Goal: Task Accomplishment & Management: Manage account settings

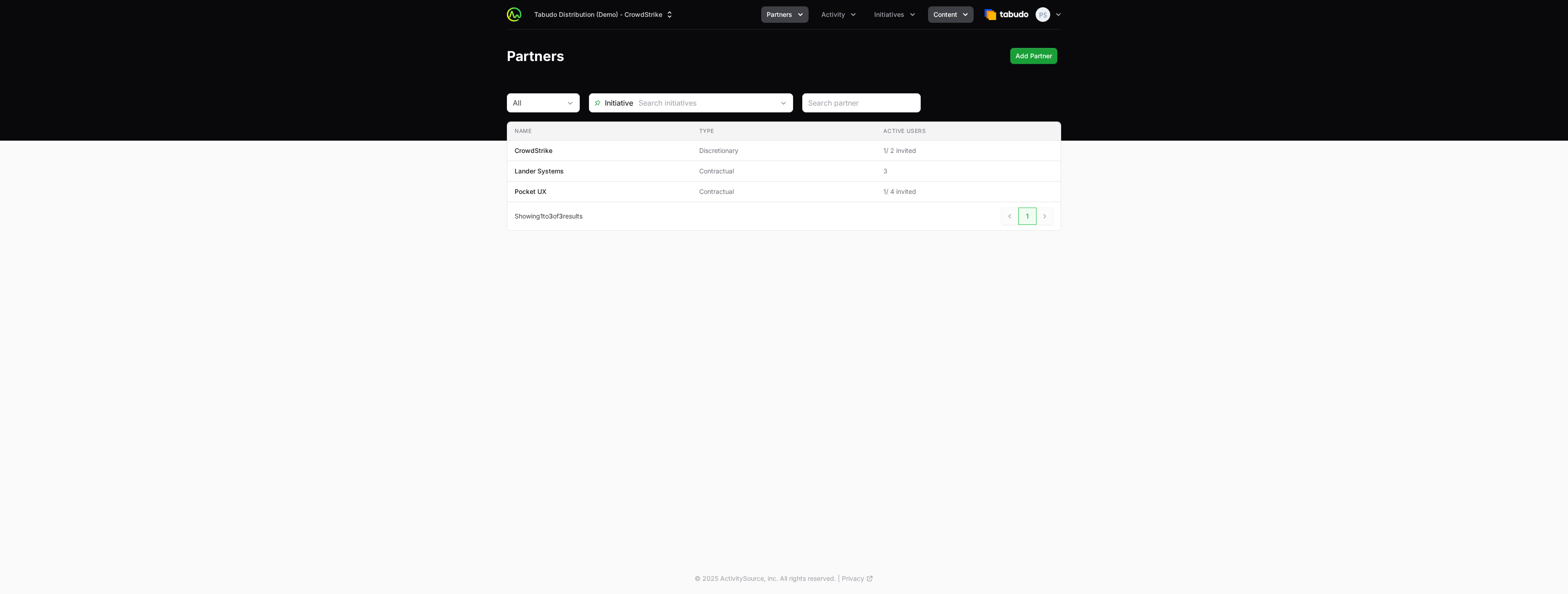
click at [950, 21] on button "Content" at bounding box center [950, 15] width 46 height 17
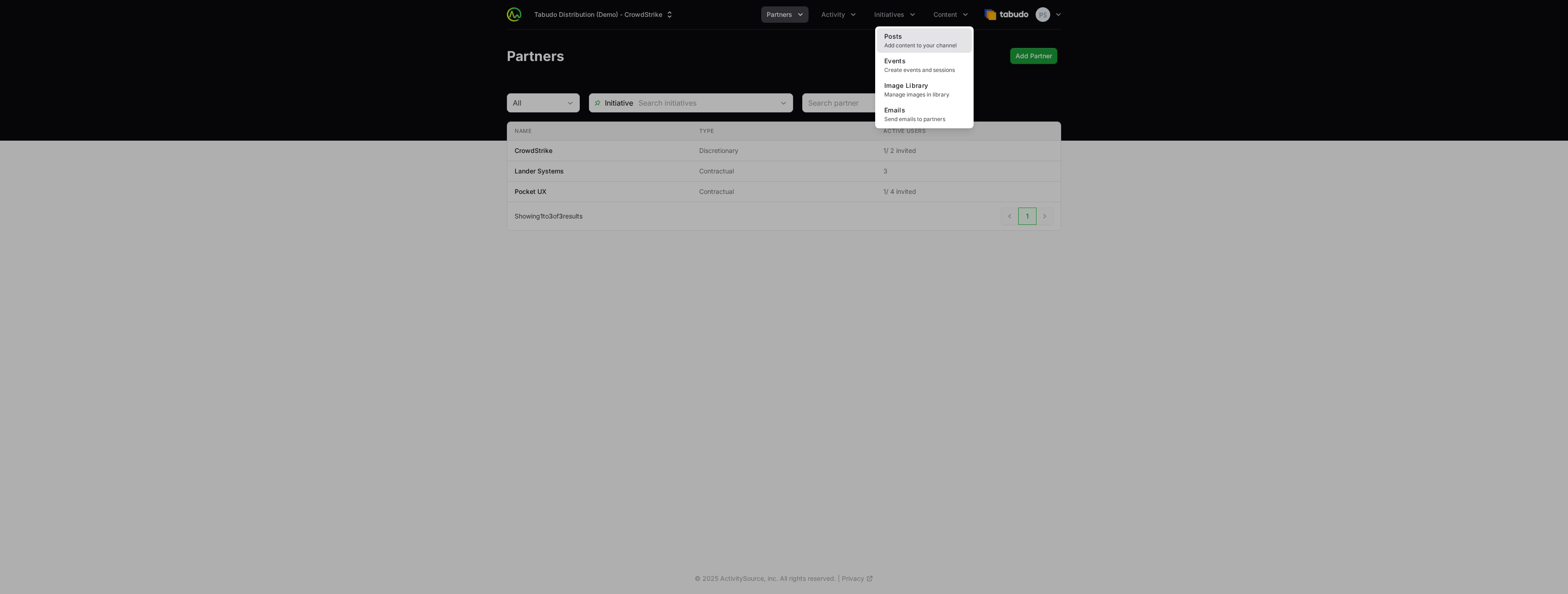
click at [939, 34] on link "Posts Add content to your channel" at bounding box center [924, 40] width 95 height 24
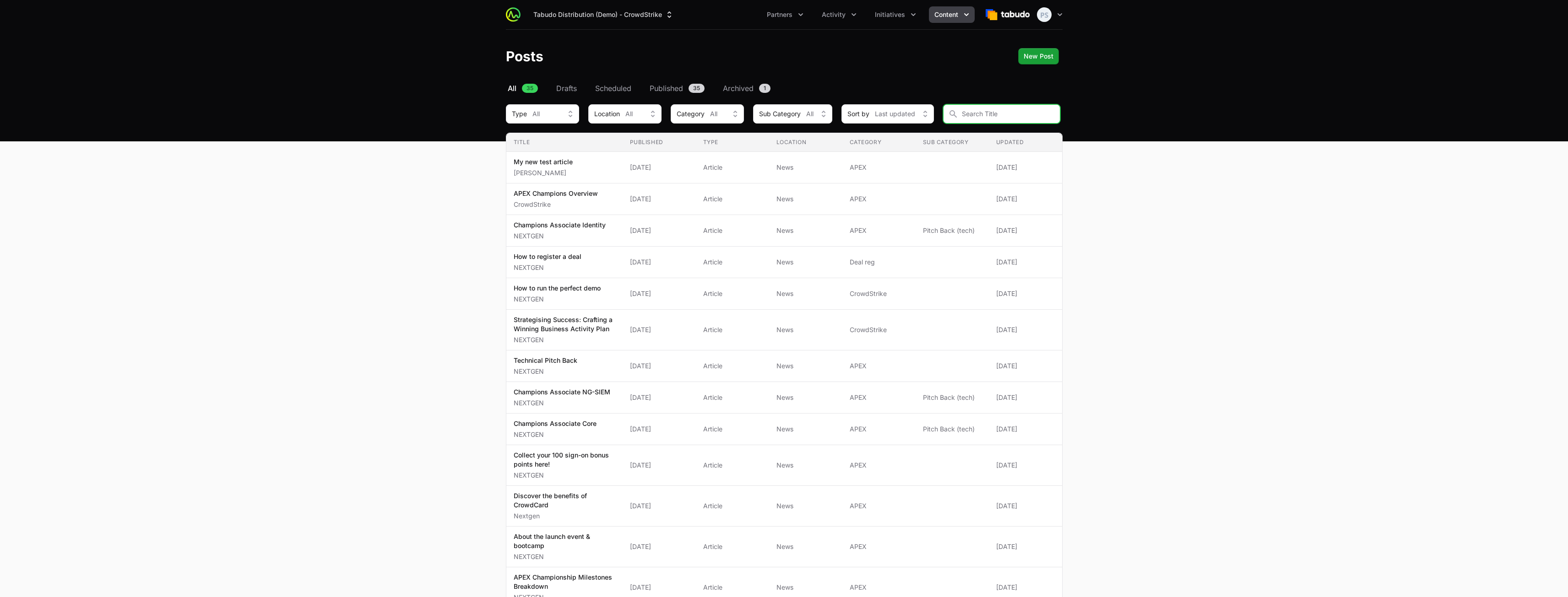
click at [983, 106] on input "Content Filters" at bounding box center [1001, 114] width 117 height 20
type input "mile"
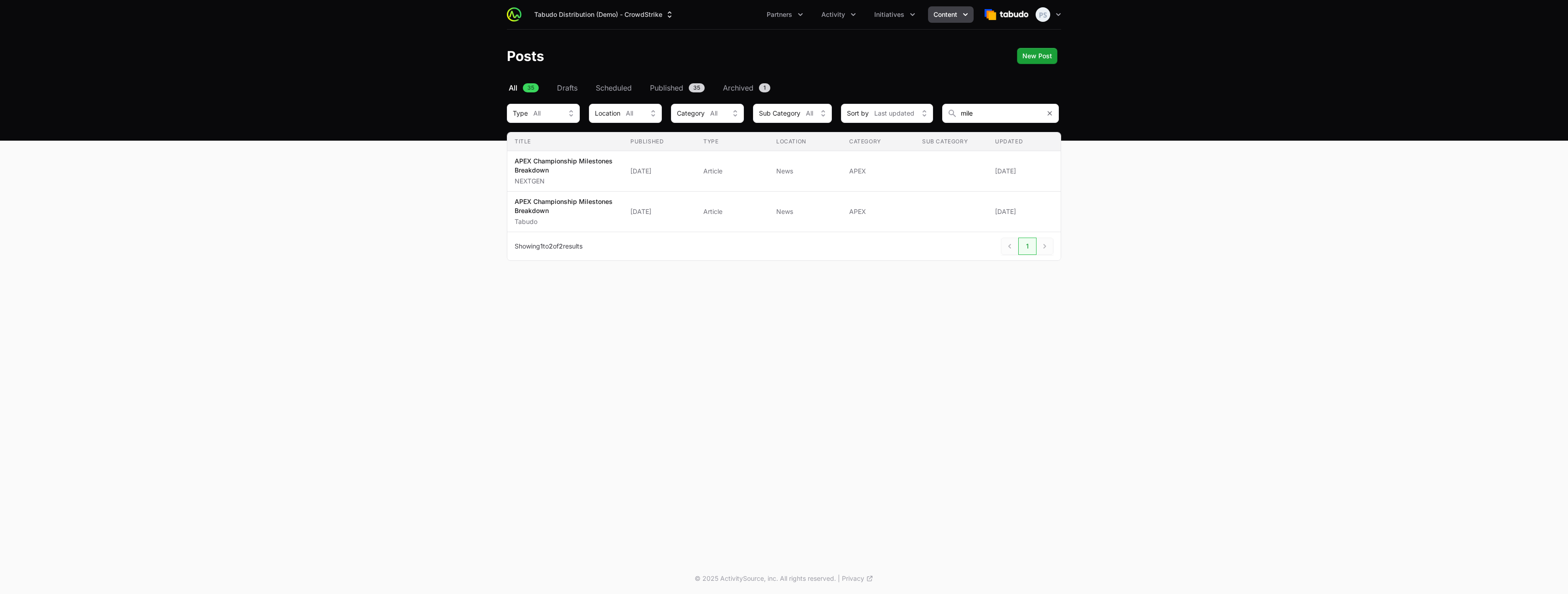
click at [657, 23] on div "Tabudo Distribution (Demo) - CrowdStrike Partners Activity Initiatives Content …" at bounding box center [784, 15] width 554 height 29
click at [656, 14] on button "Tabudo Distribution (Demo) - CrowdStrike" at bounding box center [604, 15] width 151 height 17
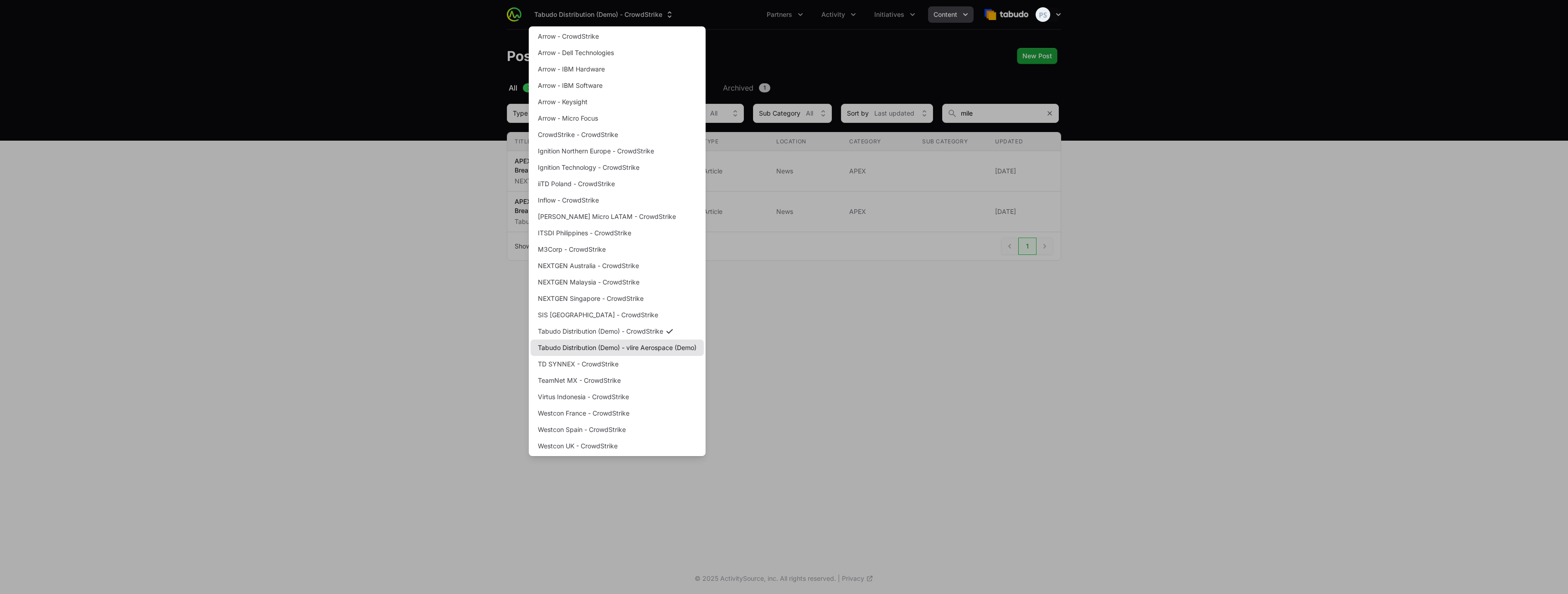
click at [653, 342] on link "Tabudo Distribution (Demo) - vlire Aerospace (Demo)" at bounding box center [617, 347] width 173 height 17
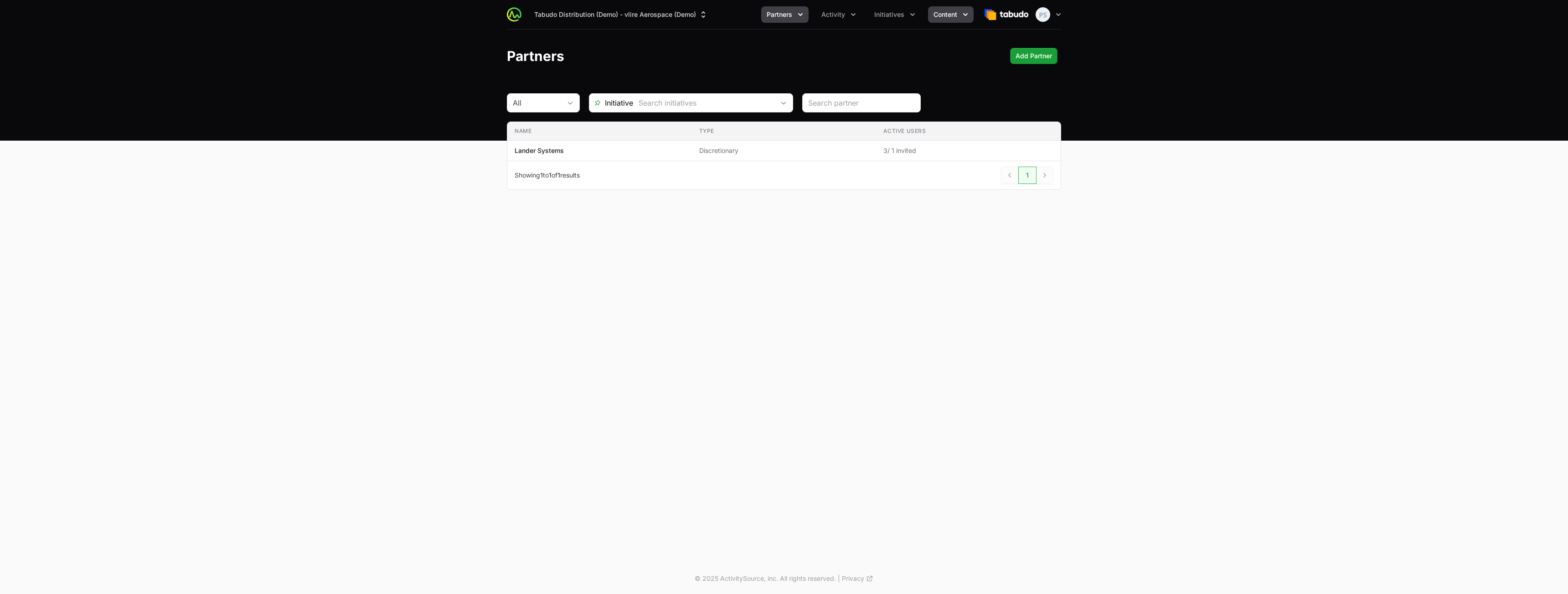
click at [959, 12] on button "Content" at bounding box center [950, 15] width 46 height 17
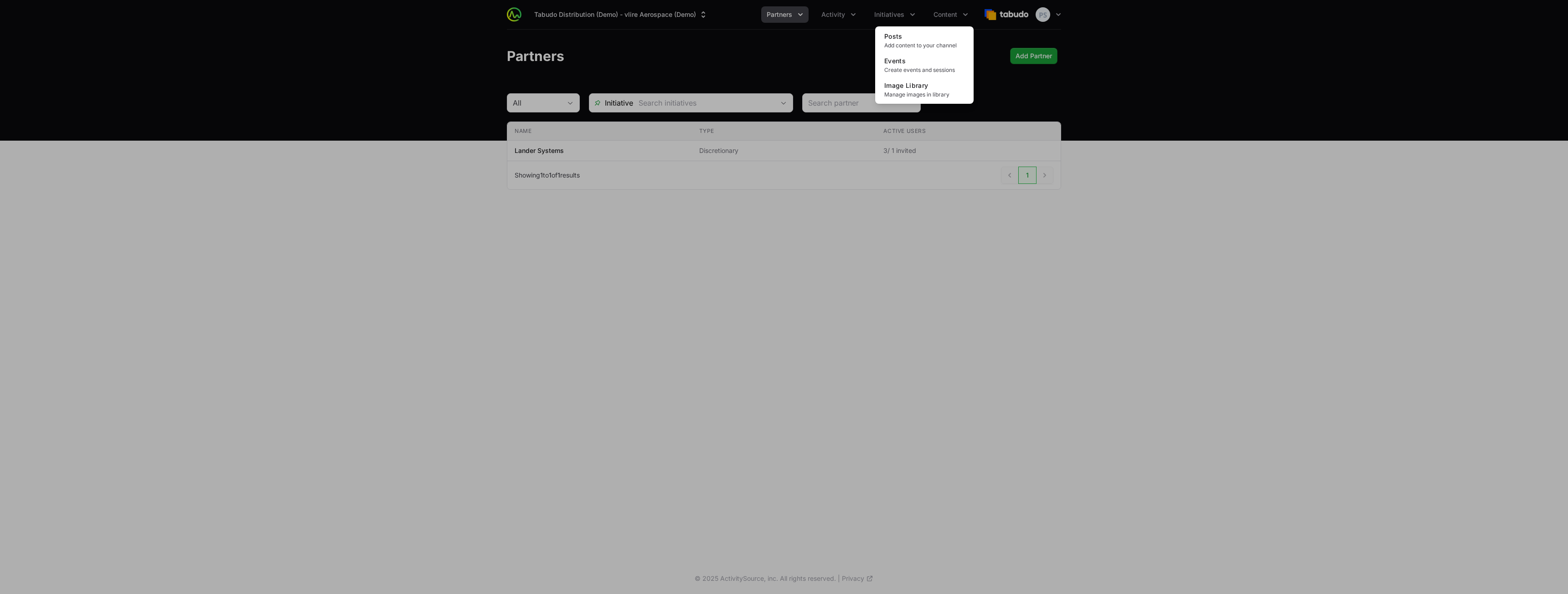
click at [943, 27] on div "Posts Add content to your channel Events Create events and sessions Image Libra…" at bounding box center [925, 65] width 99 height 77
click at [941, 33] on link "Posts Add content to your channel" at bounding box center [924, 40] width 95 height 24
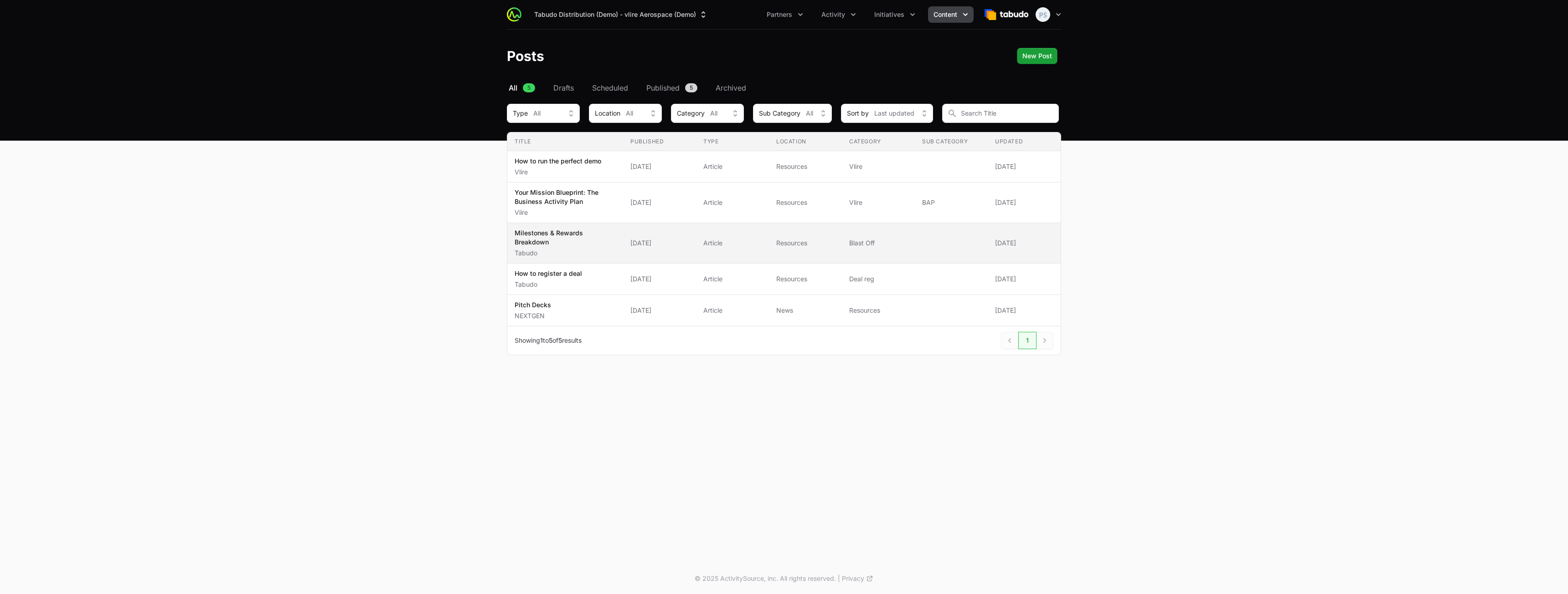
click at [845, 250] on td "Category Blast Off" at bounding box center [879, 243] width 72 height 40
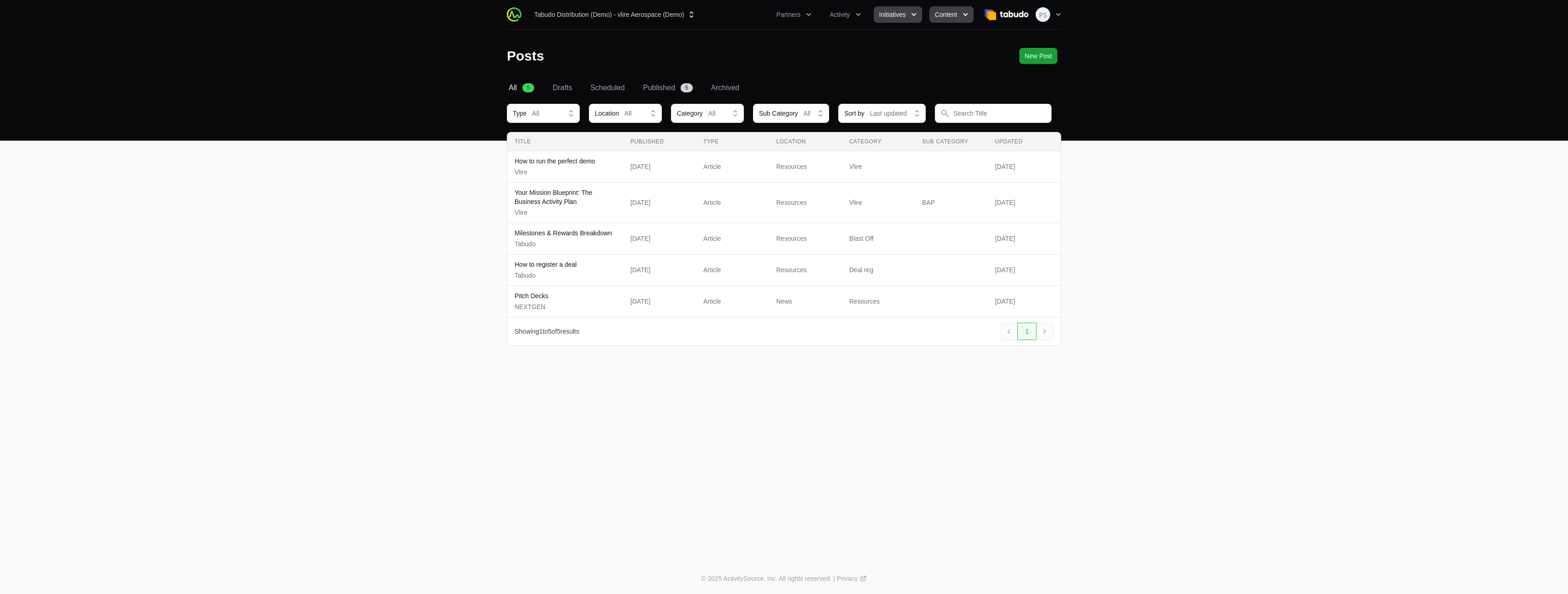
click at [906, 13] on button "Initiatives" at bounding box center [897, 15] width 48 height 17
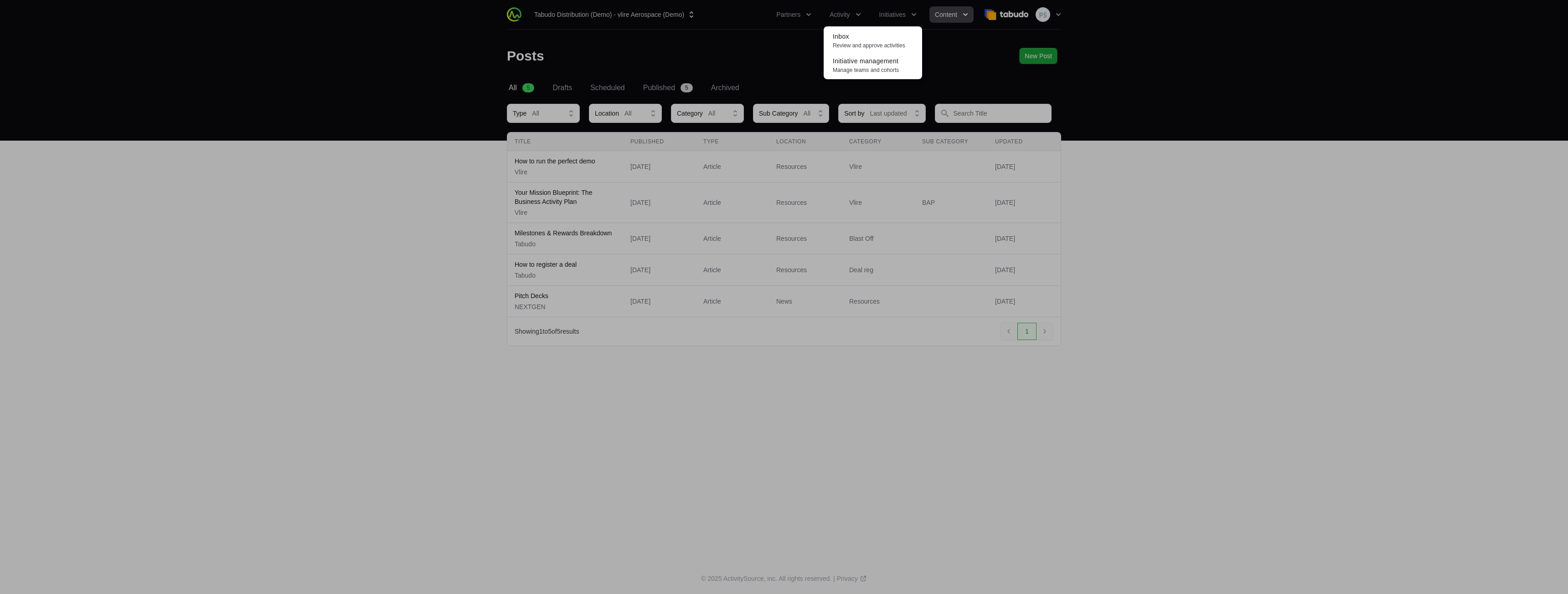
click at [496, 72] on div "Initiatives menu" at bounding box center [784, 297] width 1568 height 594
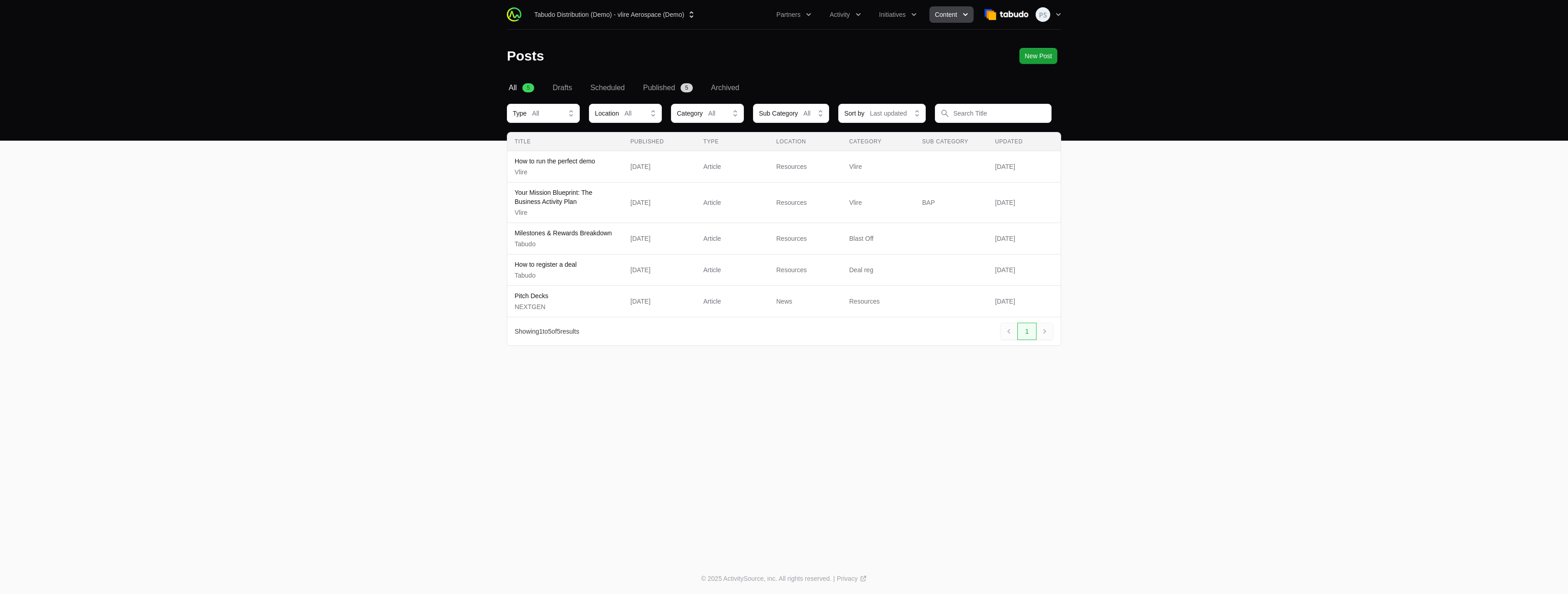
click at [1168, 276] on main "Select a tab All Drafts Scheduled Published Archived All 5 Drafts Scheduled Pub…" at bounding box center [784, 225] width 1568 height 286
click at [900, 17] on span "Initiatives" at bounding box center [892, 14] width 26 height 9
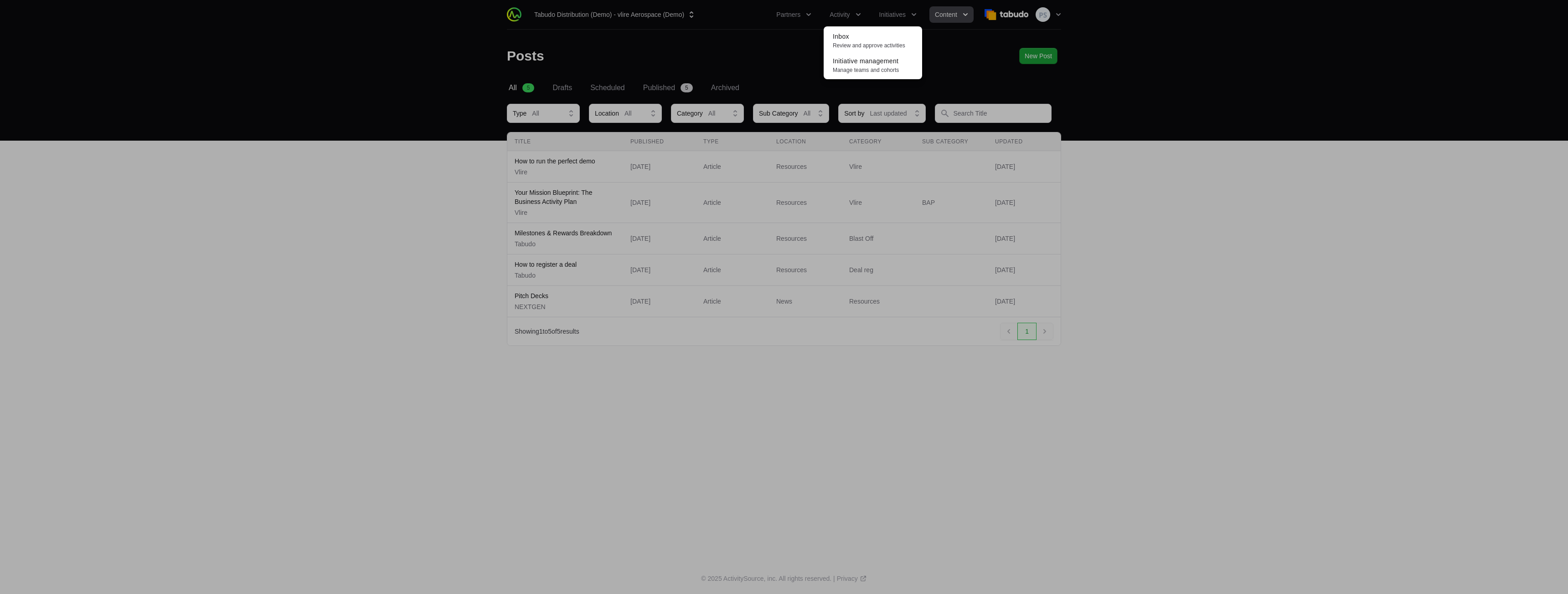
click at [945, 39] on div "Initiatives menu" at bounding box center [784, 297] width 1568 height 594
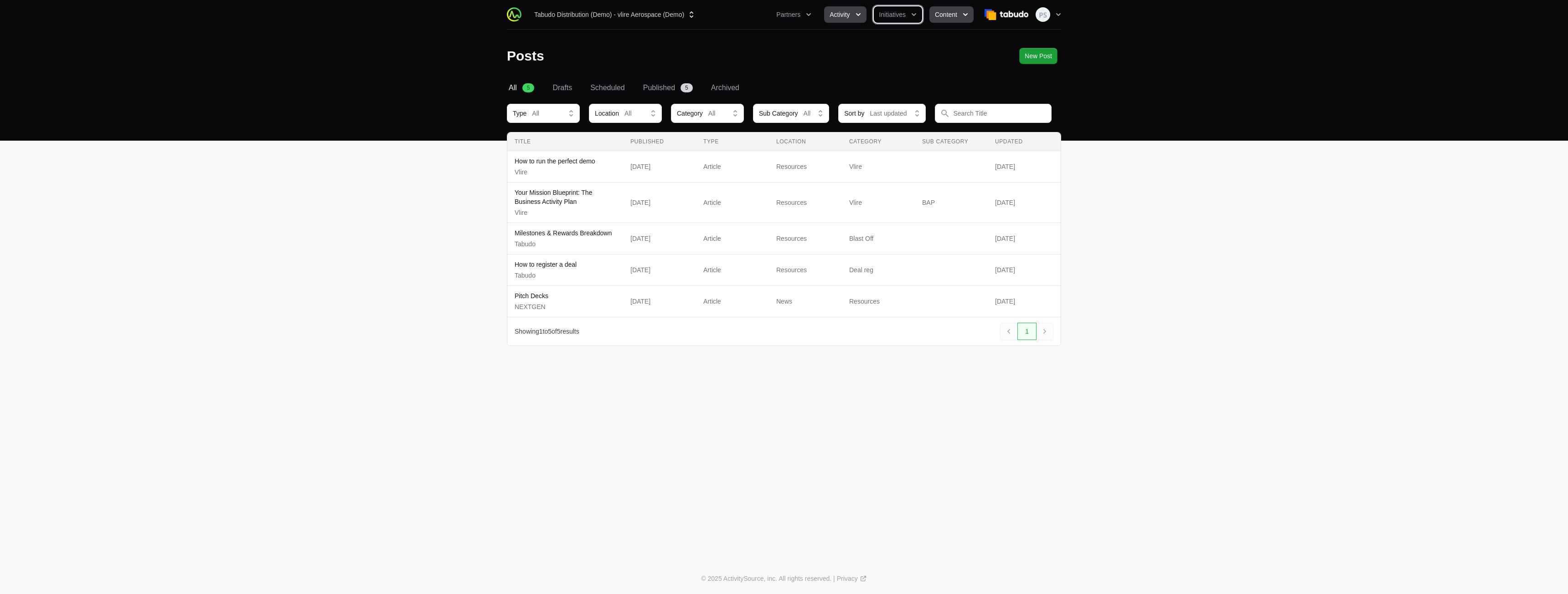
click at [832, 21] on button "Activity" at bounding box center [844, 15] width 42 height 17
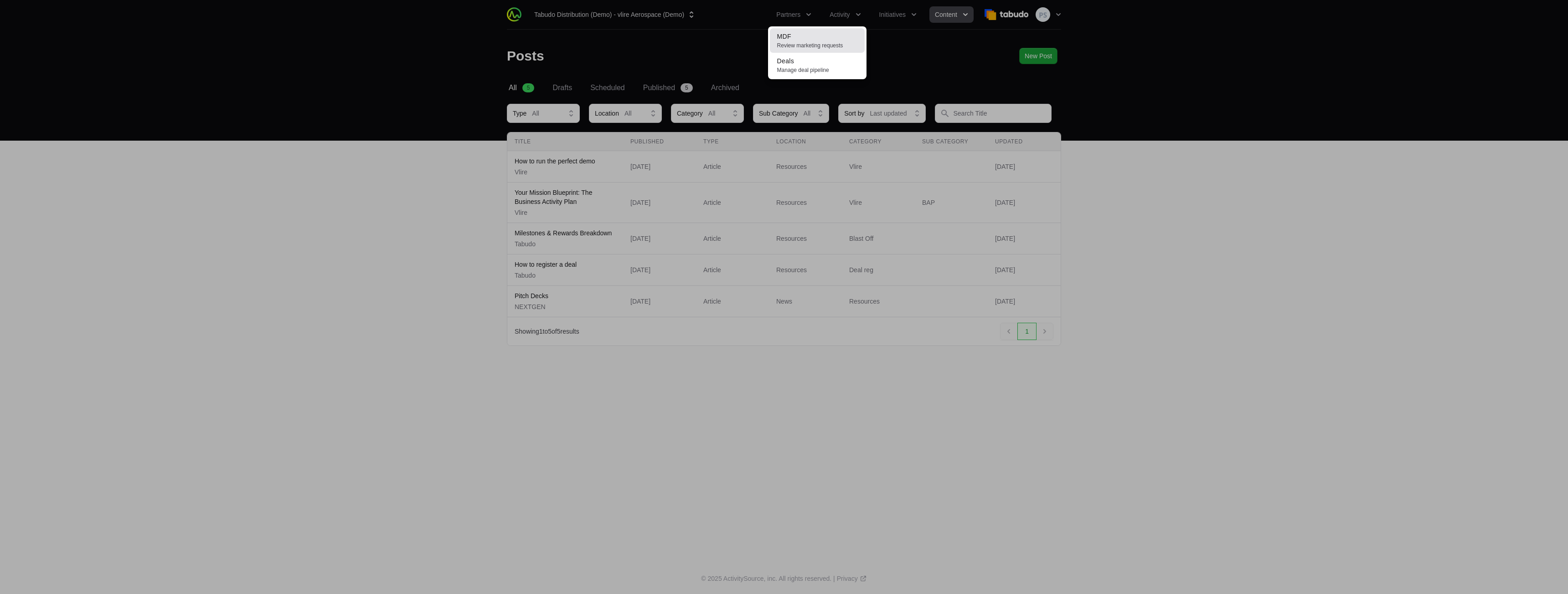
click at [830, 37] on link "MDF Review marketing requests" at bounding box center [817, 40] width 95 height 24
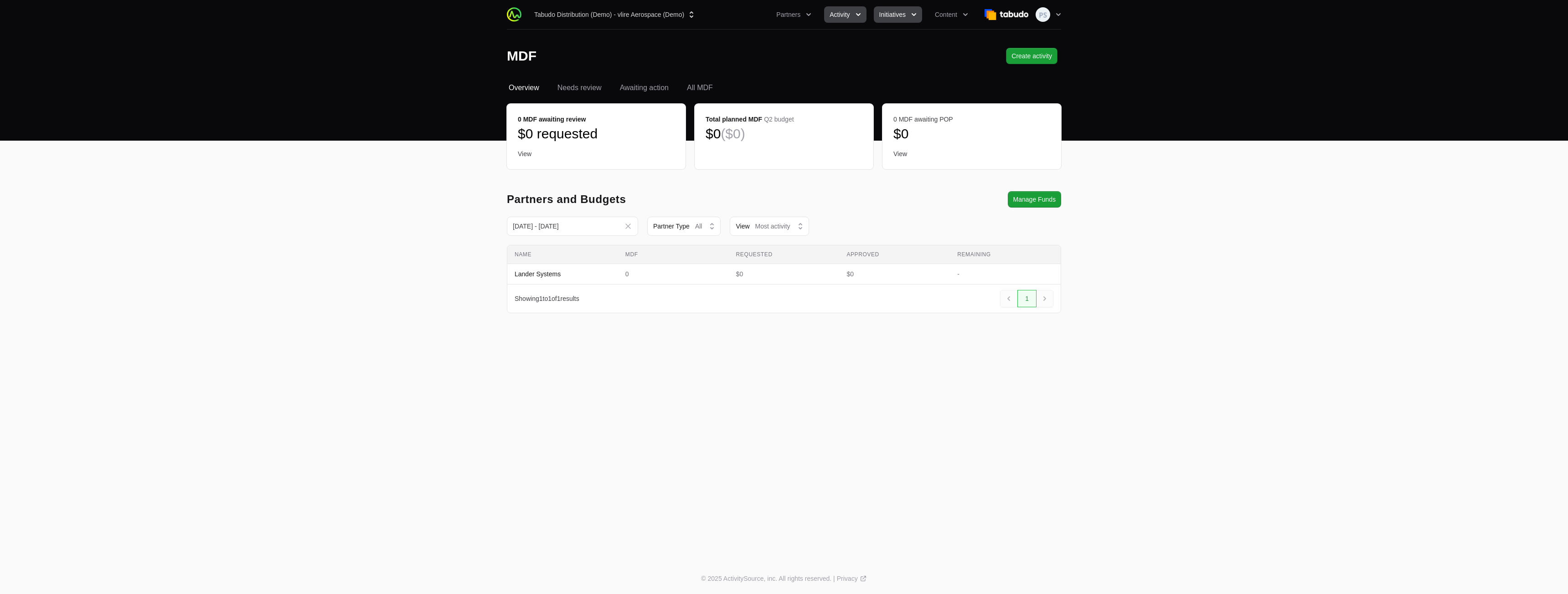
click at [908, 16] on button "Initiatives" at bounding box center [897, 15] width 48 height 17
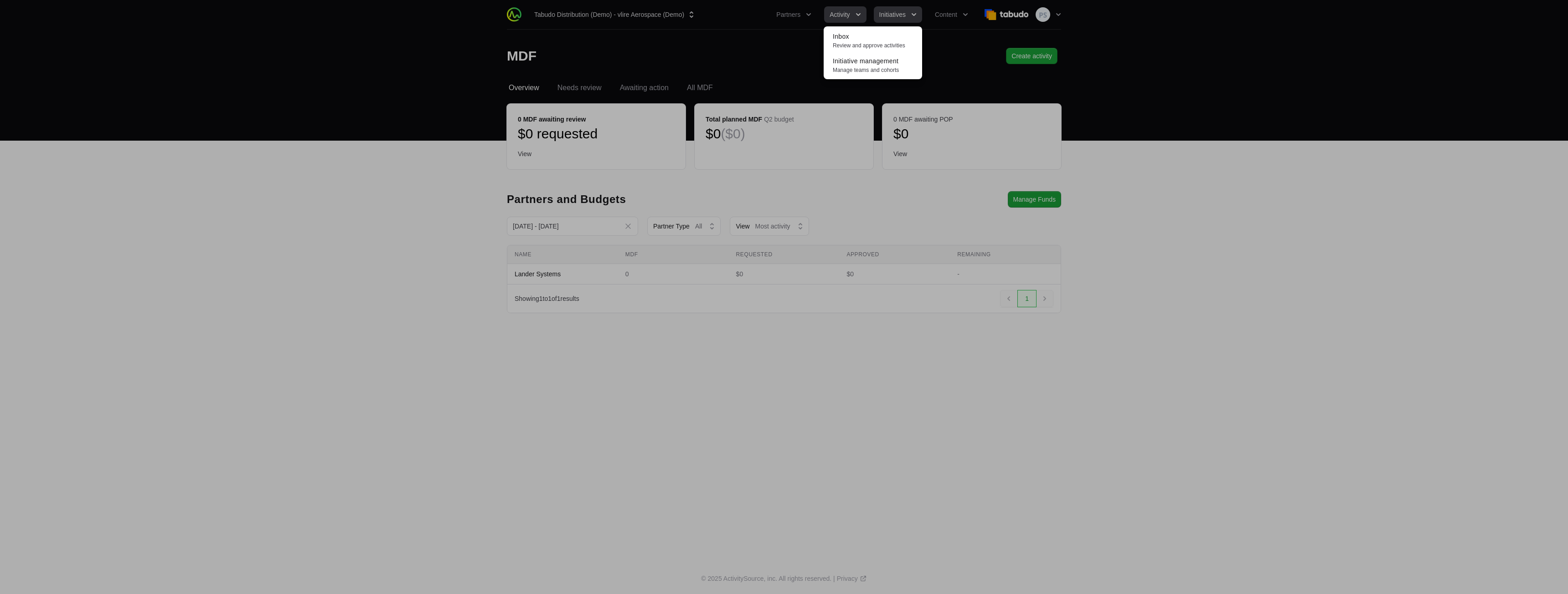
click at [908, 15] on div "Initiatives menu" at bounding box center [784, 297] width 1568 height 594
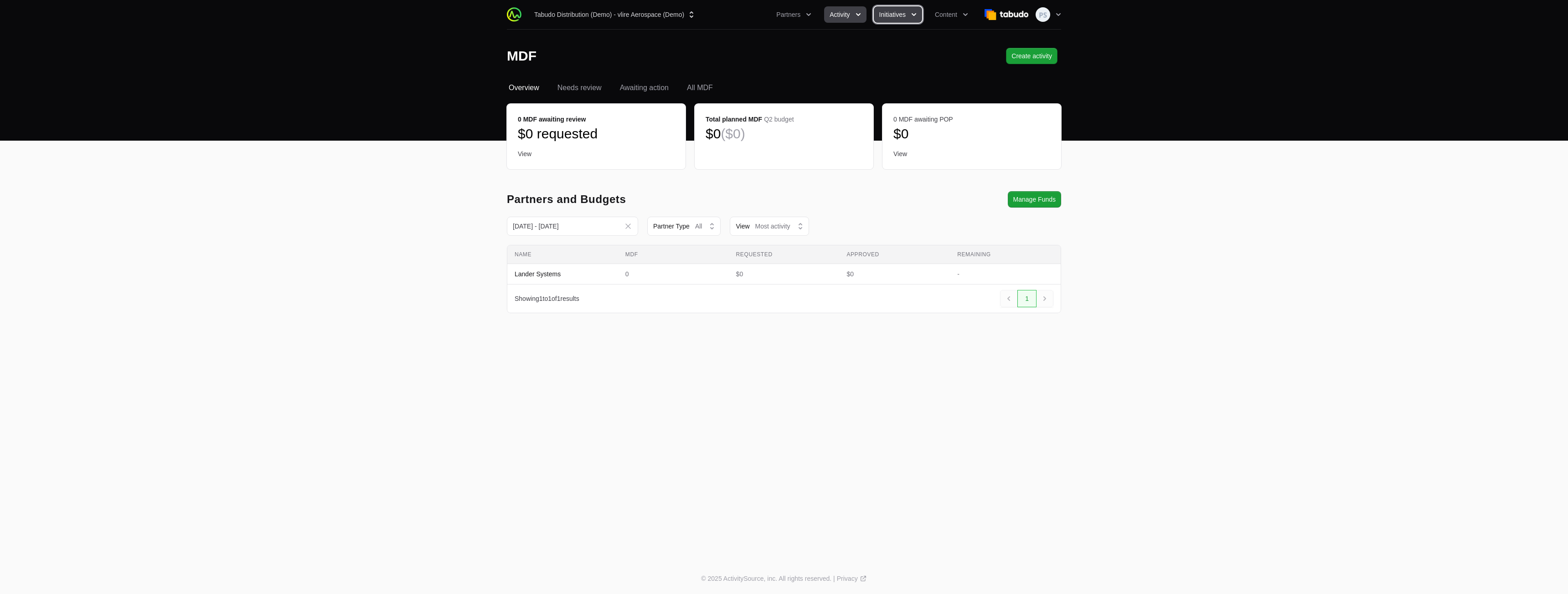
click at [908, 15] on button "Initiatives" at bounding box center [897, 15] width 48 height 17
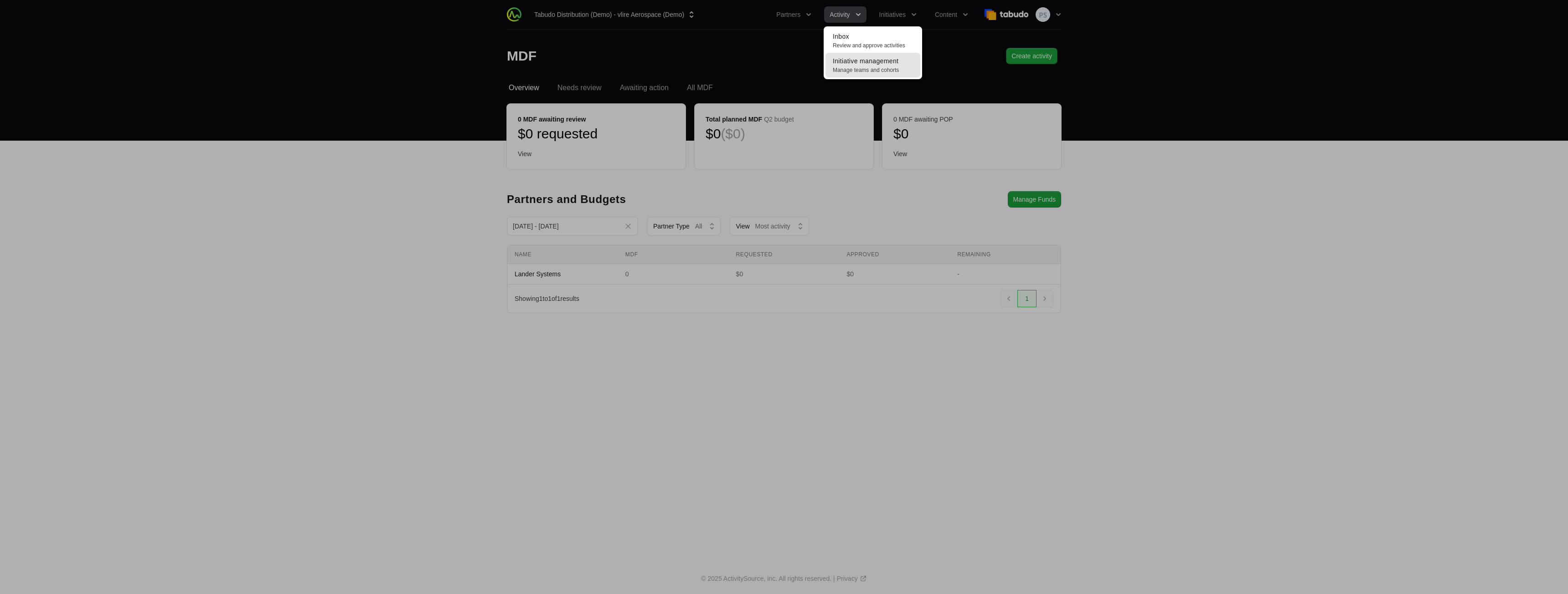
click at [879, 63] on span "Initiative management" at bounding box center [865, 61] width 66 height 7
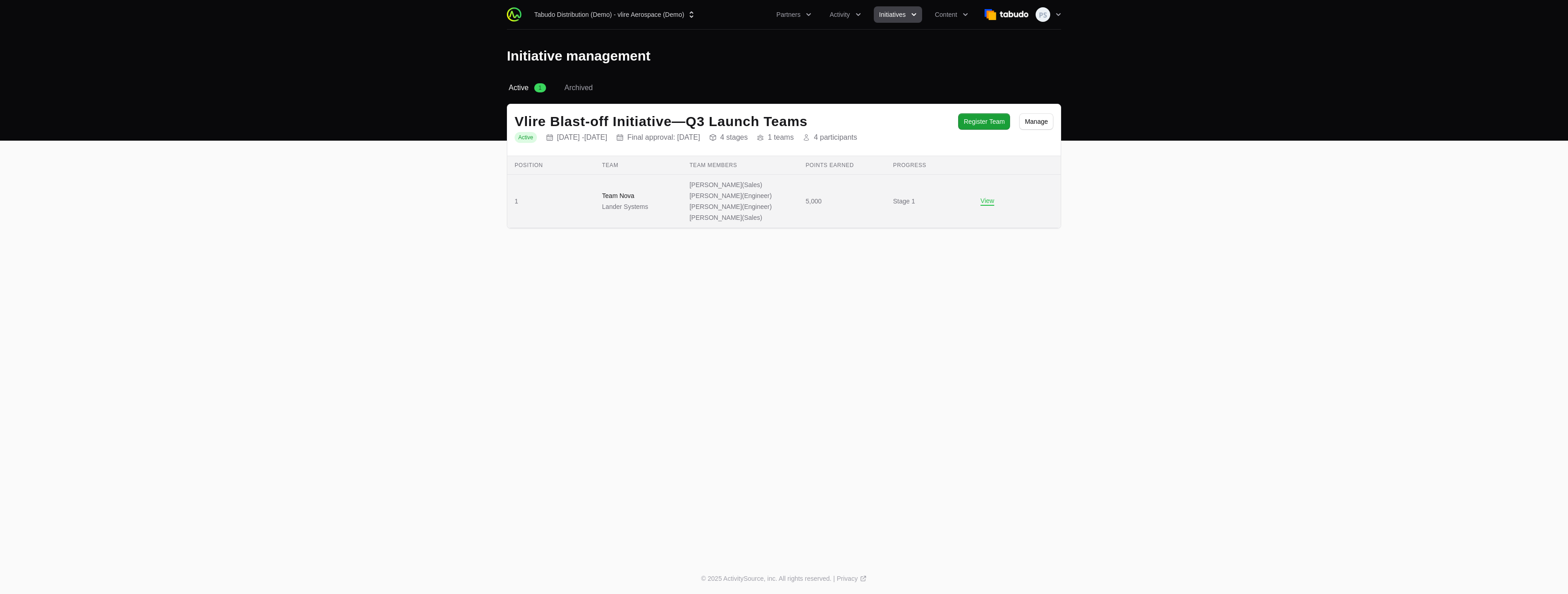
click at [665, 193] on span "Team Nova Lander Systems" at bounding box center [639, 201] width 72 height 20
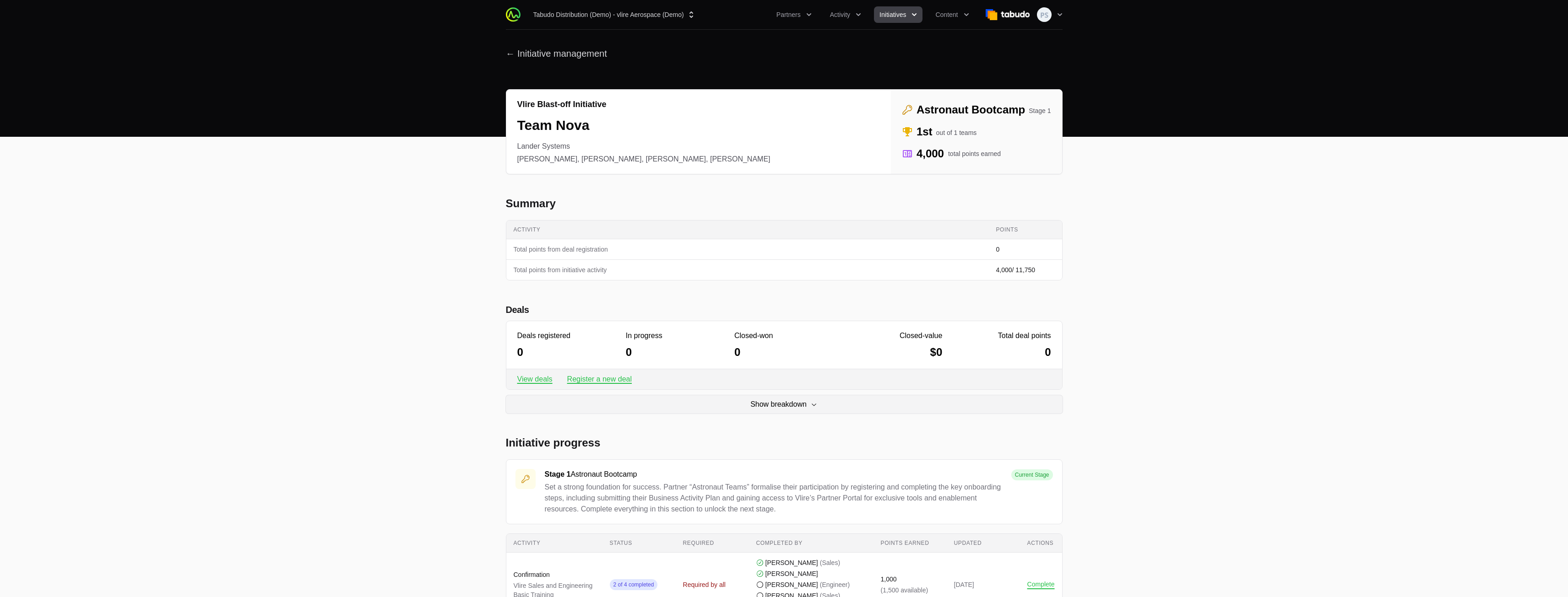
click at [549, 162] on li "[PERSON_NAME], [PERSON_NAME], [PERSON_NAME], [PERSON_NAME]" at bounding box center [643, 158] width 253 height 11
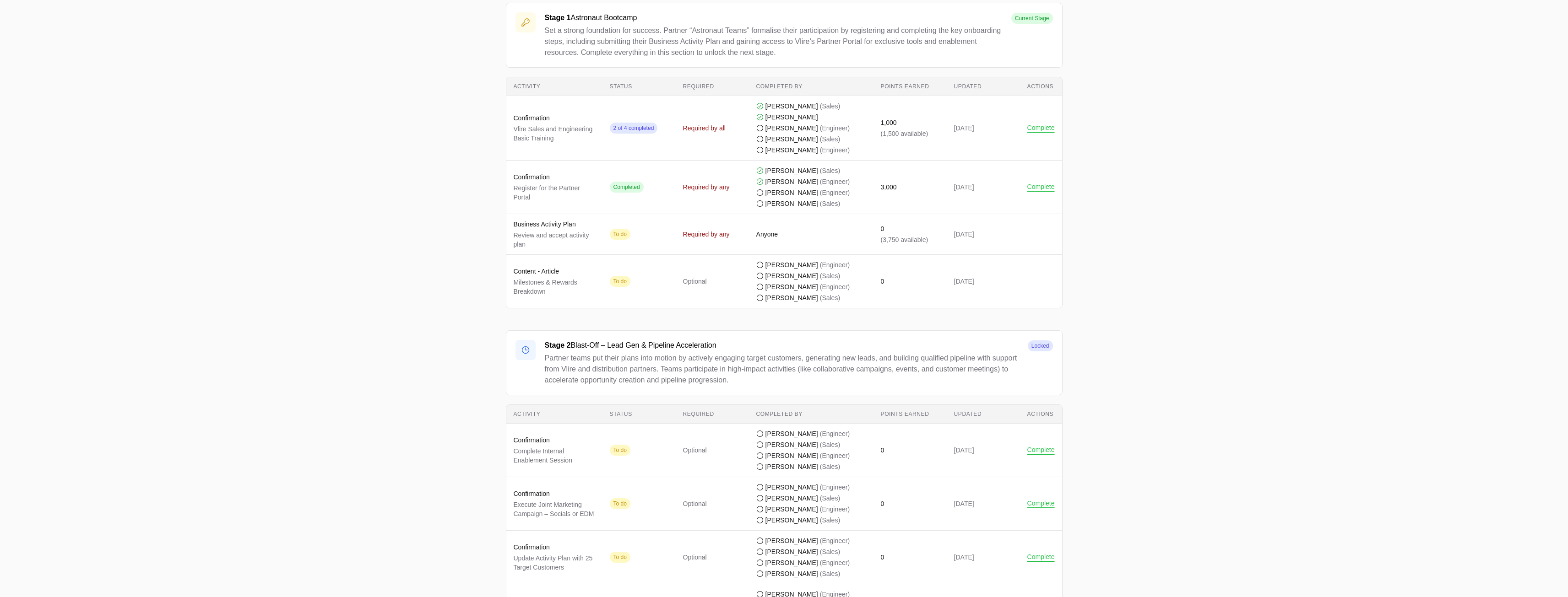
scroll to position [457, 0]
click at [1035, 125] on button "Complete" at bounding box center [1041, 127] width 28 height 8
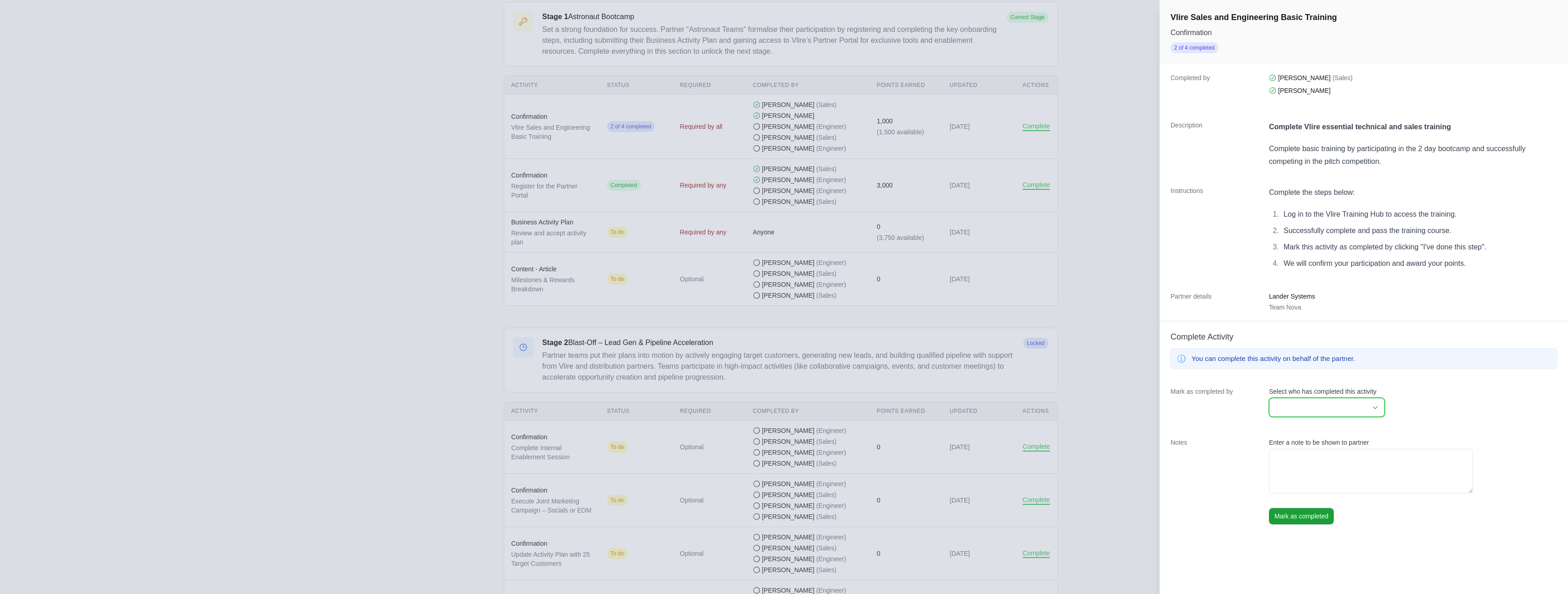
click at [1334, 402] on input "Select who has completed this activity" at bounding box center [1317, 407] width 97 height 19
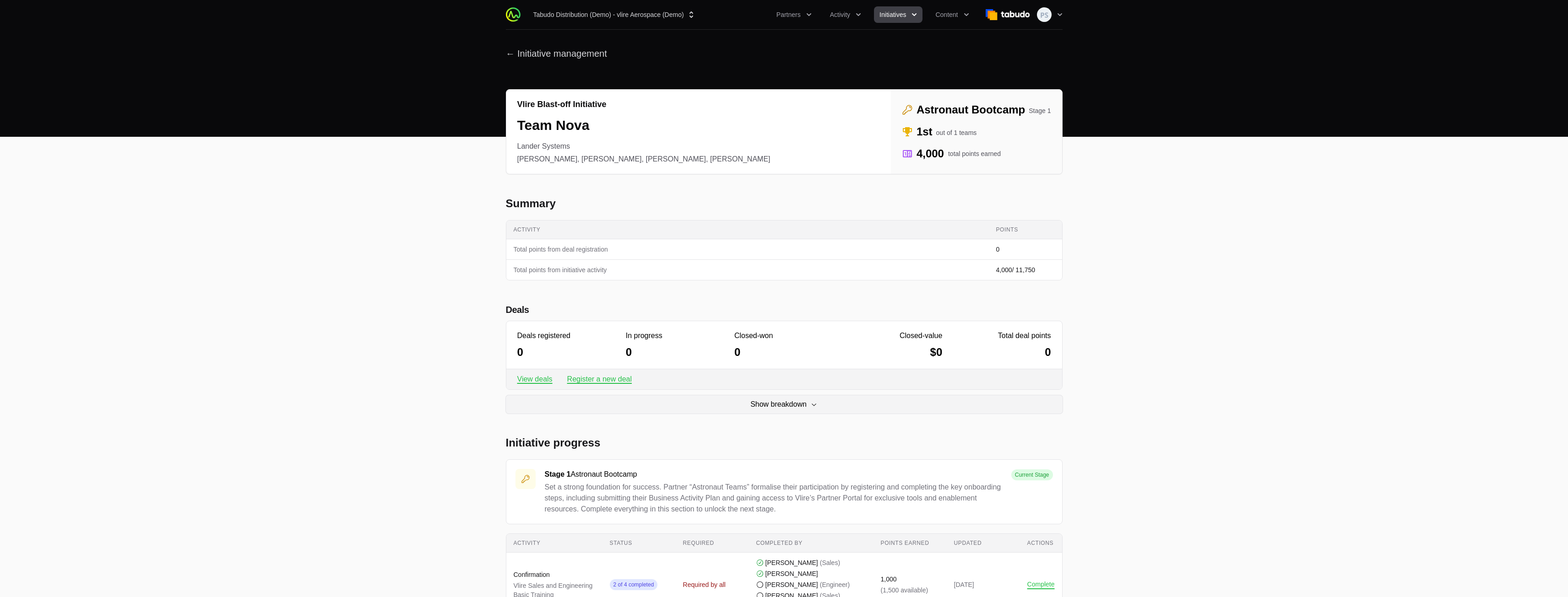
click at [564, 64] on header "← Initiative management" at bounding box center [784, 53] width 1568 height 48
click at [566, 53] on button "← Initiative management" at bounding box center [556, 54] width 101 height 12
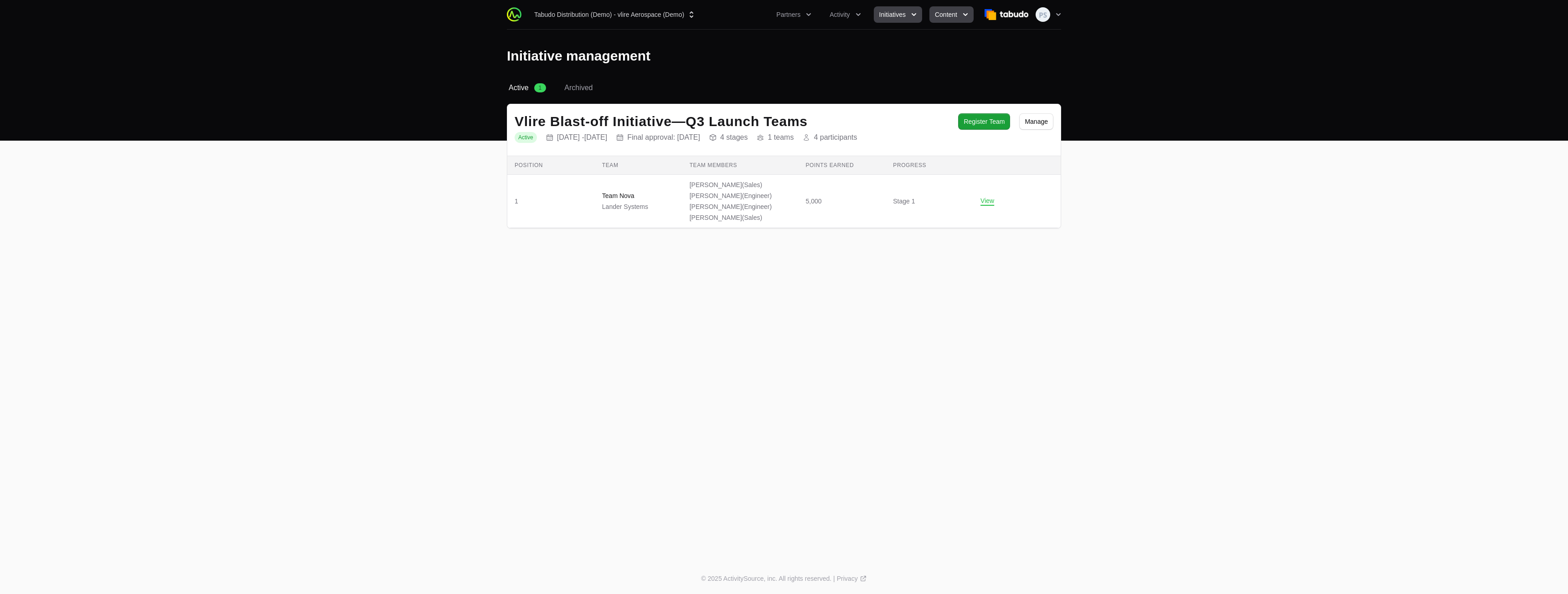
click at [943, 17] on span "Content" at bounding box center [945, 14] width 23 height 9
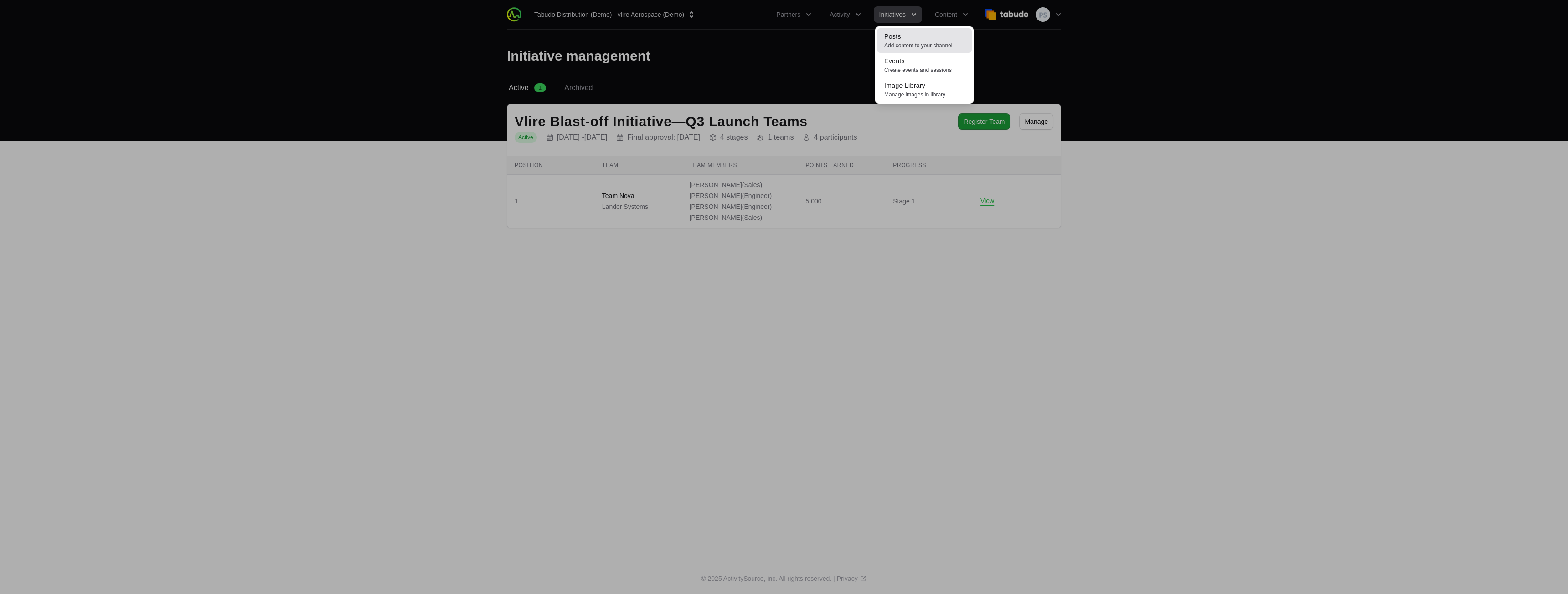
click at [928, 34] on link "Posts Add content to your channel" at bounding box center [924, 40] width 95 height 24
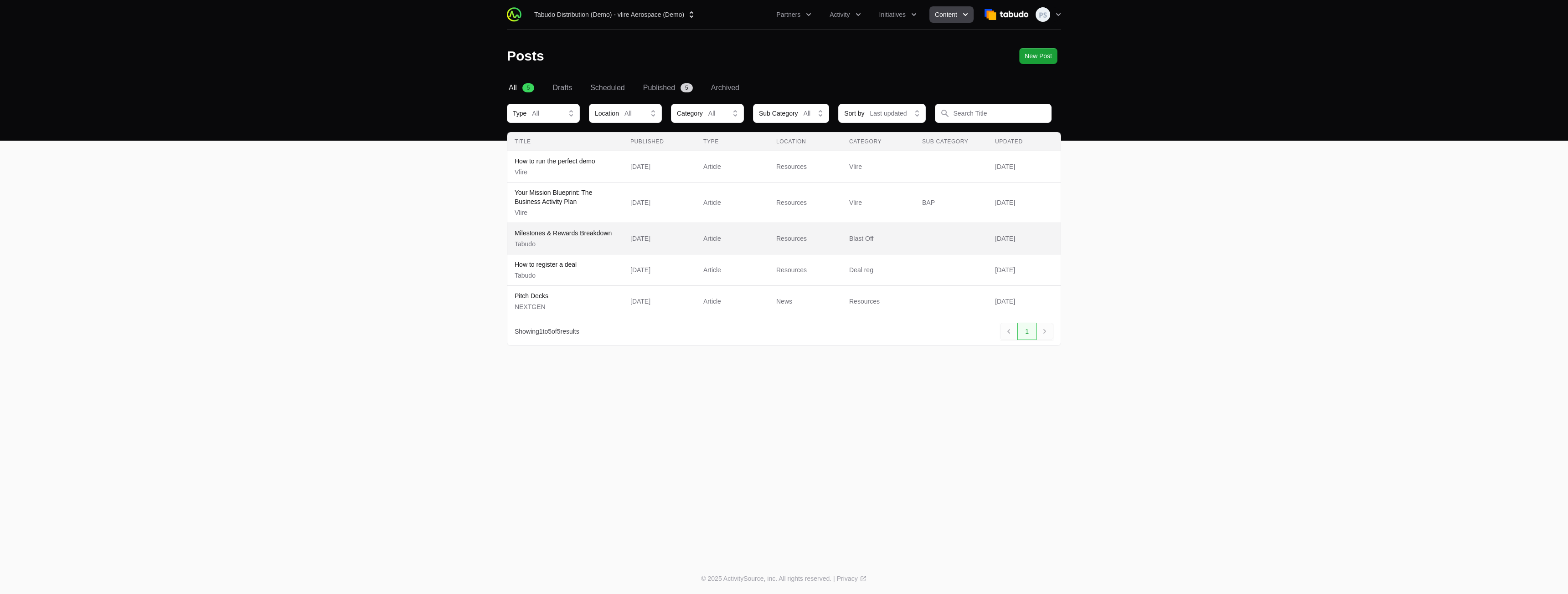
click at [639, 237] on div "[DATE]" at bounding box center [641, 238] width 20 height 9
click at [922, 470] on div "Tabudo Distribution (Demo) - vlire Aerospace (Demo) Partners Activity Initiativ…" at bounding box center [784, 282] width 1568 height 564
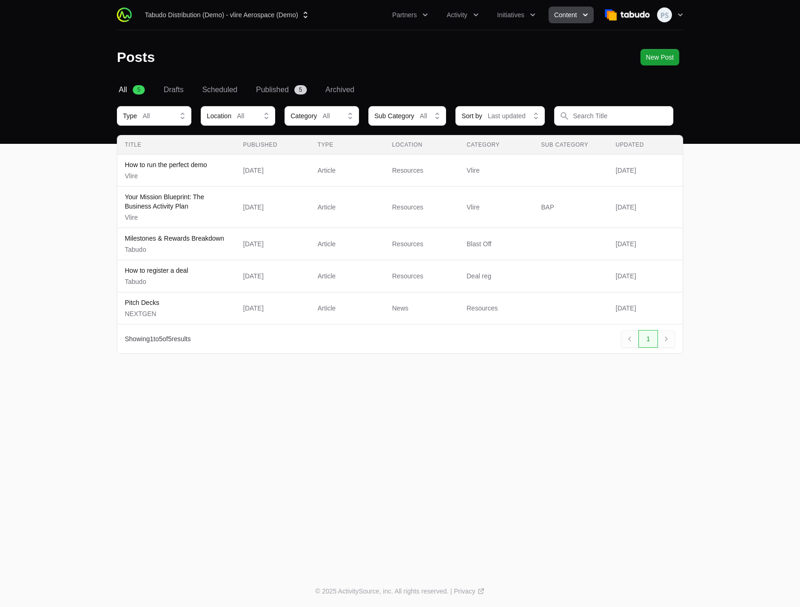
click at [124, 472] on div "Tabudo Distribution (Demo) - vlire Aerospace (Demo) Partners Activity Initiativ…" at bounding box center [400, 287] width 800 height 575
click at [199, 17] on button "Tabudo Distribution (Demo) - vlire Aerospace (Demo)" at bounding box center [227, 15] width 176 height 17
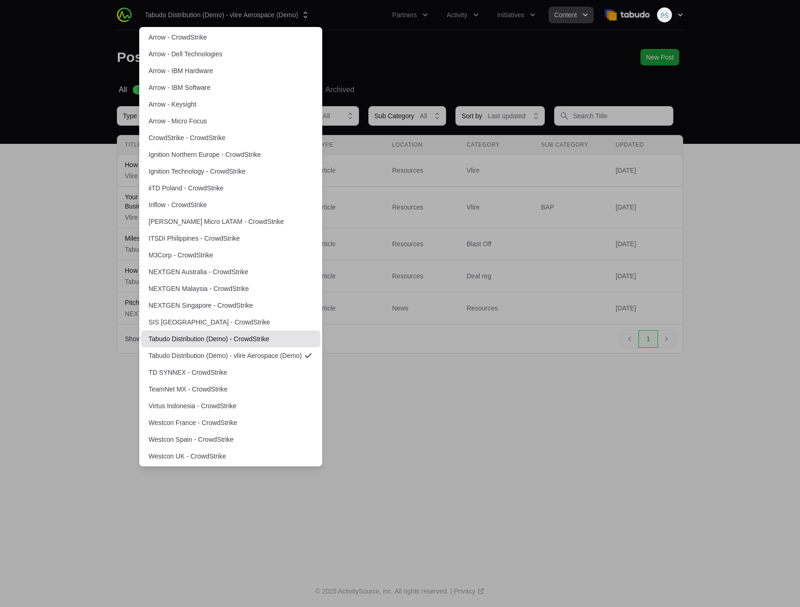
click at [249, 340] on link "Tabudo Distribution (Demo) - CrowdStrike" at bounding box center [230, 338] width 179 height 17
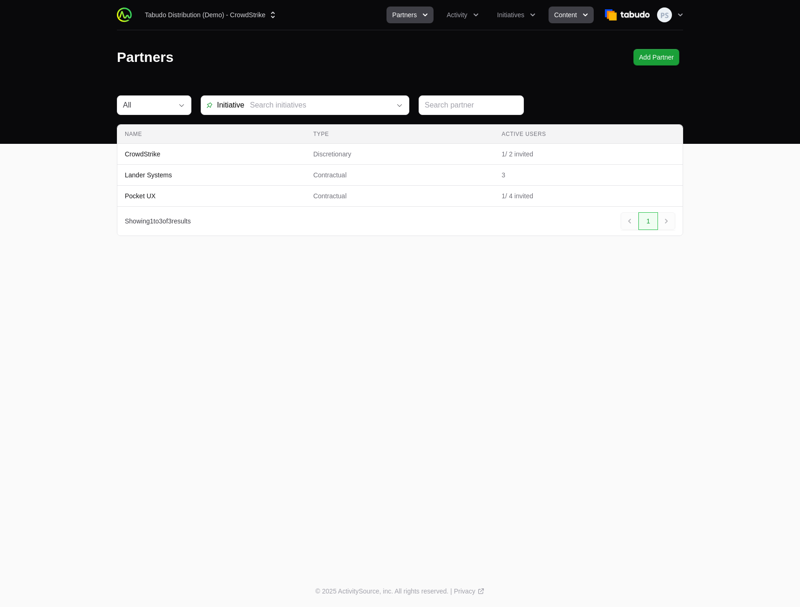
click at [567, 18] on span "Content" at bounding box center [565, 14] width 23 height 9
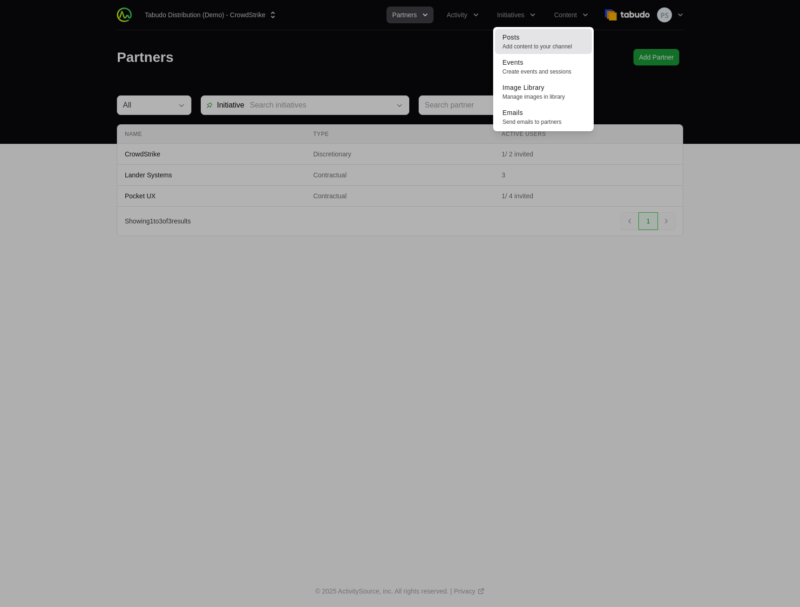
click at [557, 34] on link "Posts Add content to your channel" at bounding box center [543, 41] width 97 height 25
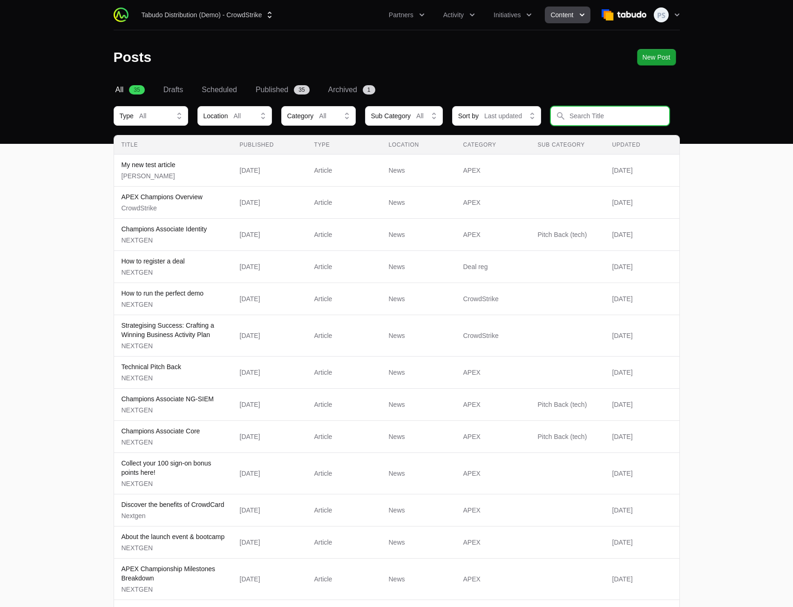
click at [580, 116] on input "Content Filters" at bounding box center [609, 116] width 119 height 20
type input "mileston"
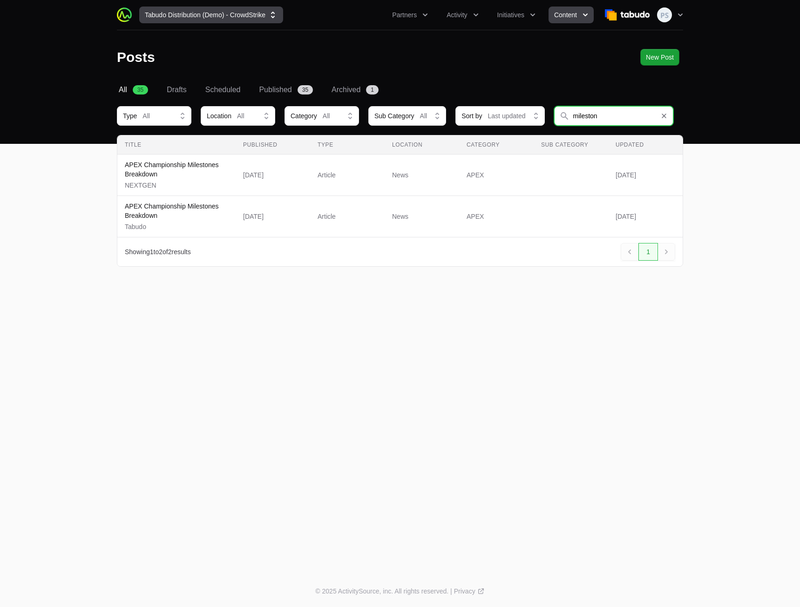
click at [249, 13] on button "Tabudo Distribution (Demo) - CrowdStrike" at bounding box center [211, 15] width 144 height 17
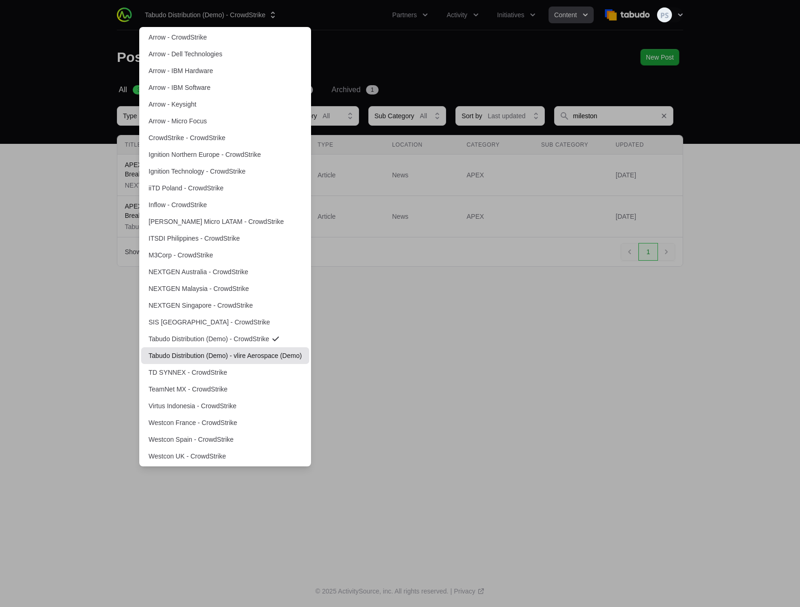
click at [237, 358] on link "Tabudo Distribution (Demo) - vlire Aerospace (Demo)" at bounding box center [225, 355] width 168 height 17
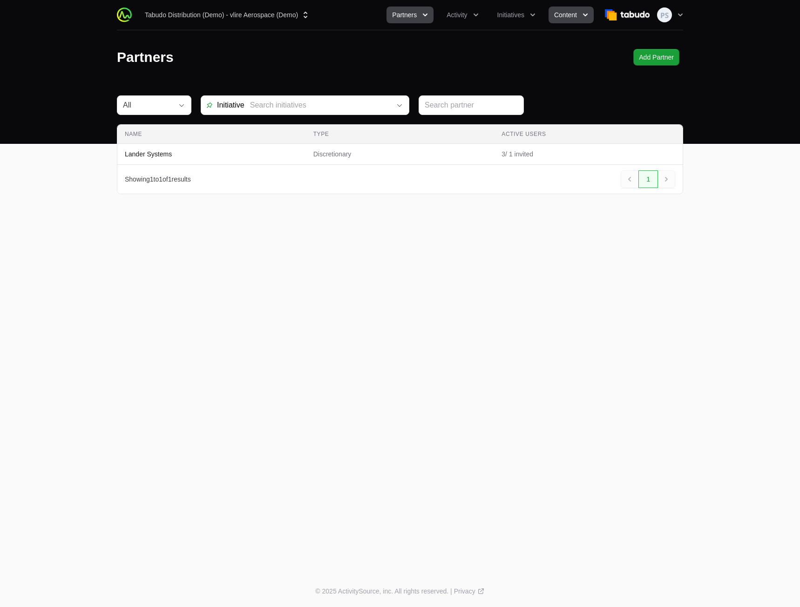
click at [554, 13] on span "Content" at bounding box center [565, 14] width 23 height 9
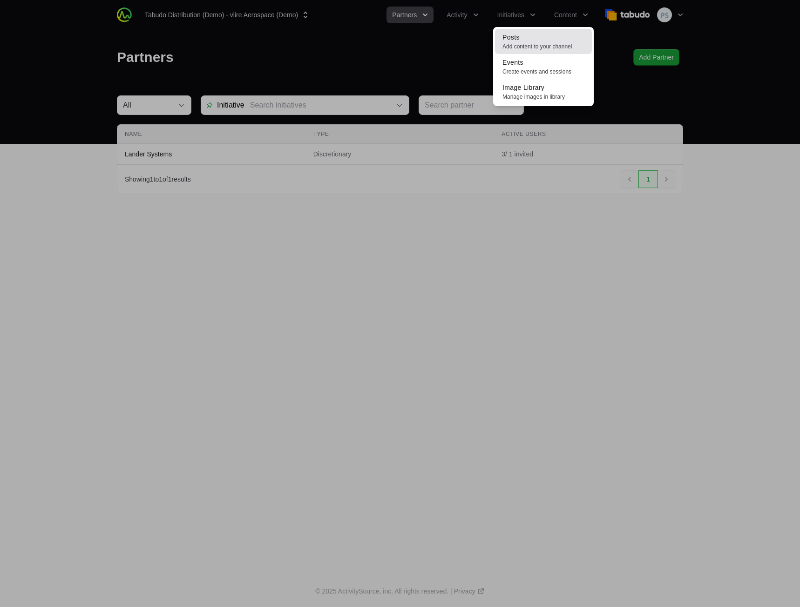
click at [548, 37] on link "Posts Add content to your channel" at bounding box center [543, 41] width 97 height 25
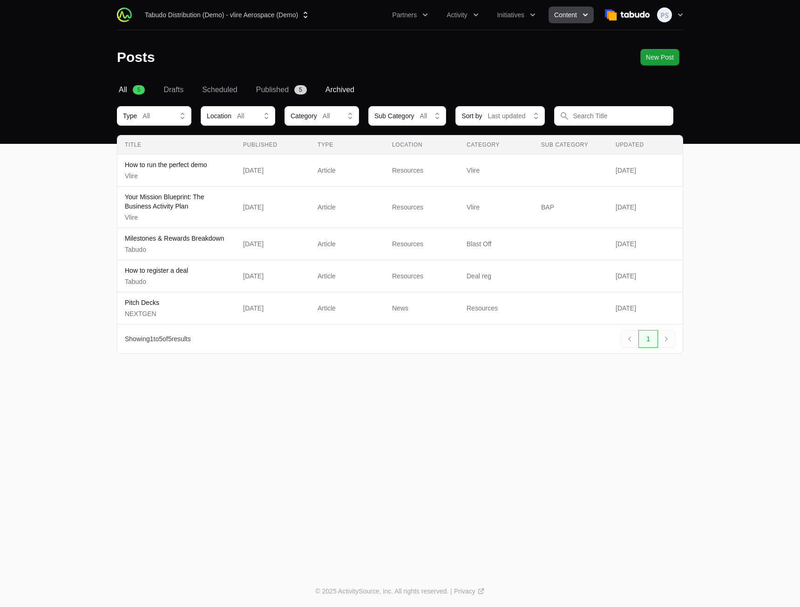
click at [331, 94] on span "Archived" at bounding box center [339, 89] width 29 height 11
